Goal: Information Seeking & Learning: Learn about a topic

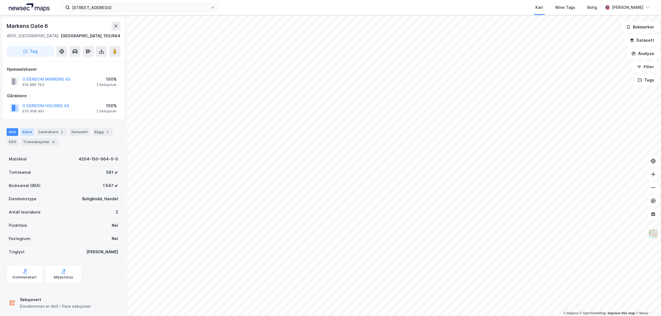
click at [26, 135] on div "Eiere" at bounding box center [27, 132] width 14 height 8
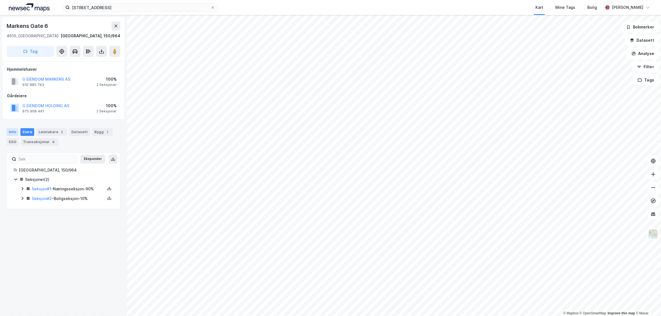
click at [11, 131] on div "Info" at bounding box center [13, 132] width 12 height 8
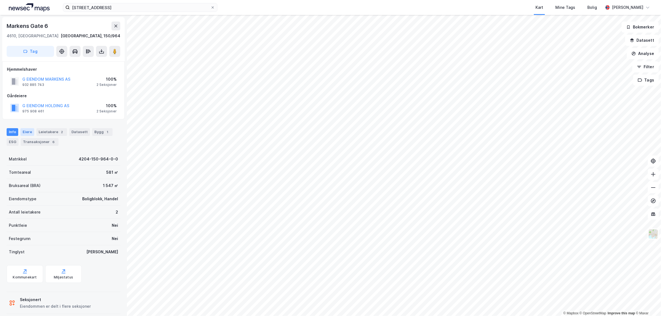
click at [29, 129] on div "Eiere" at bounding box center [27, 132] width 14 height 8
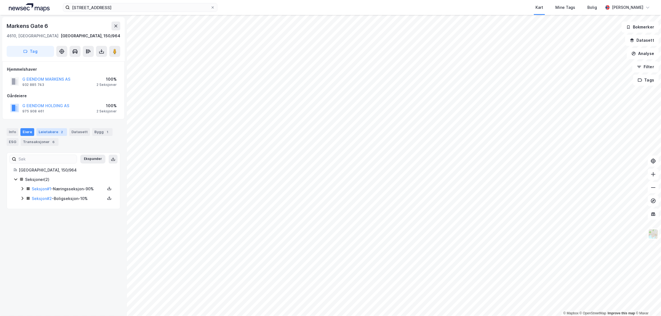
click at [46, 131] on div "Leietakere 2" at bounding box center [51, 132] width 31 height 8
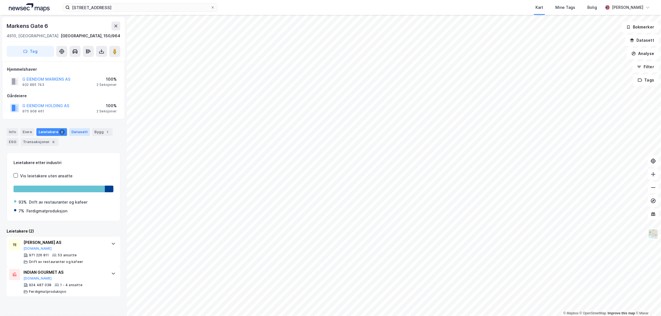
click at [78, 130] on div "Datasett" at bounding box center [79, 132] width 21 height 8
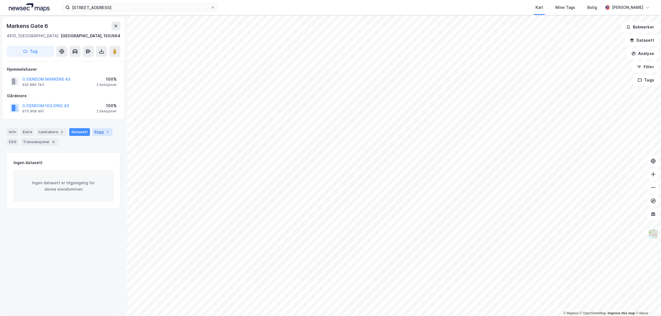
click at [95, 130] on div "Bygg 1" at bounding box center [102, 132] width 20 height 8
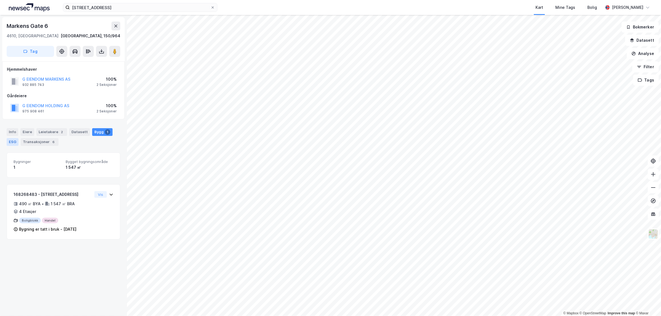
click at [10, 141] on div "ESG" at bounding box center [13, 142] width 12 height 8
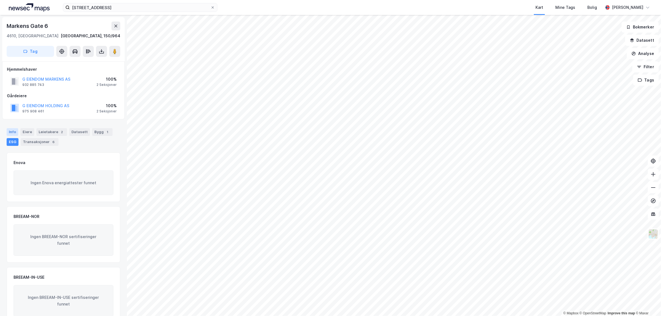
click at [10, 133] on div "Info" at bounding box center [13, 132] width 12 height 8
